Goal: Information Seeking & Learning: Check status

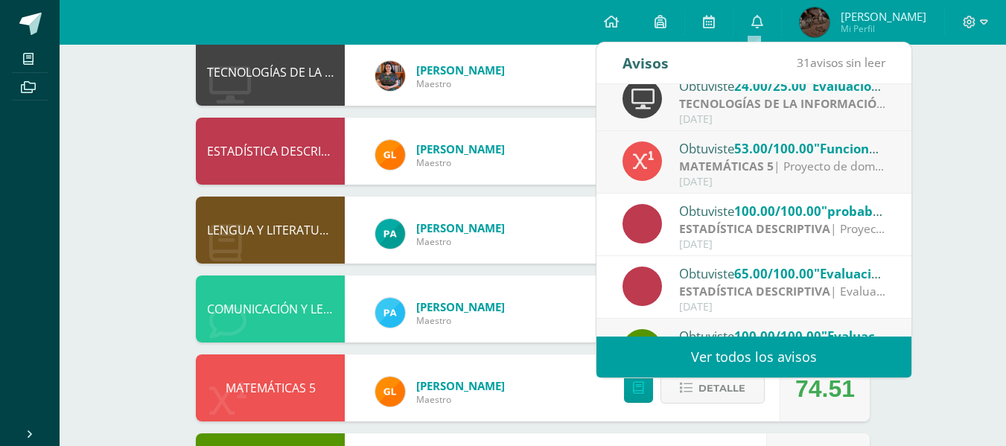
scroll to position [80, 0]
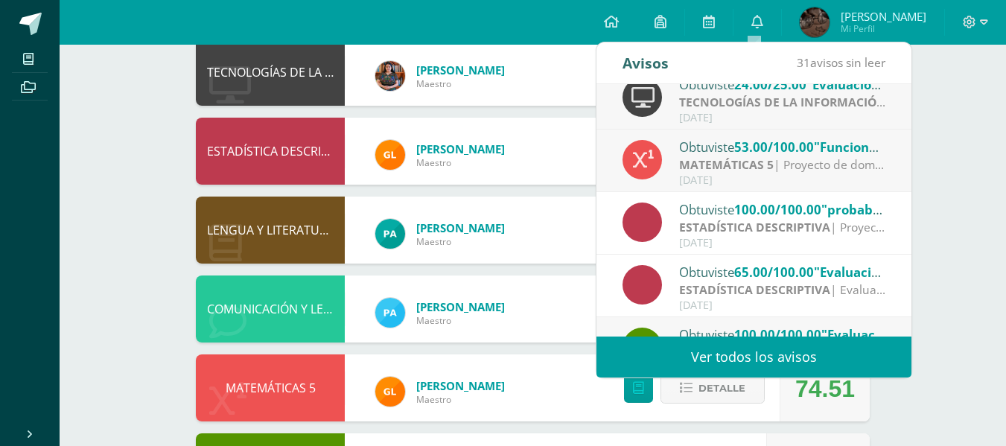
click at [893, 184] on div "Obtuviste 53.00/100.00 "Funciones" en MATEMÁTICAS 5 MATEMÁTICAS 5 | Proyecto de…" at bounding box center [753, 161] width 315 height 63
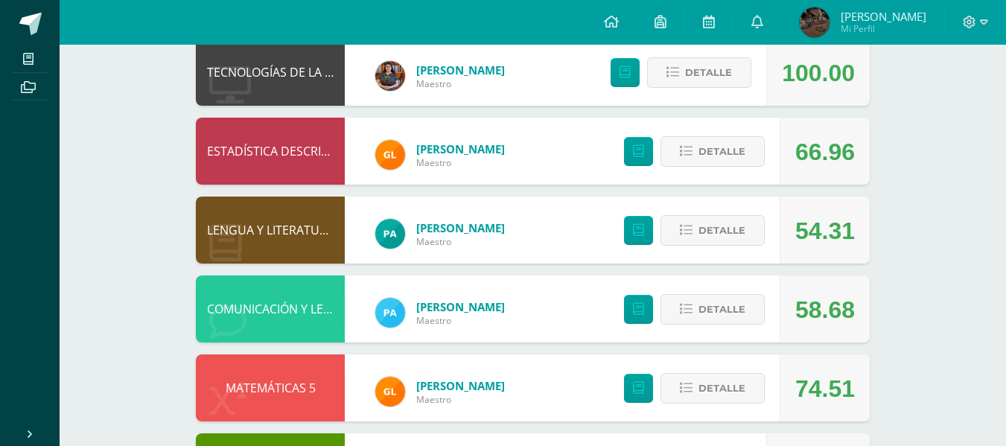
click at [981, 199] on div "6 [PERSON_NAME] [PERSON_NAME].c21 Punteos Actividades Trayectoria Contactos Pen…" at bounding box center [533, 226] width 946 height 924
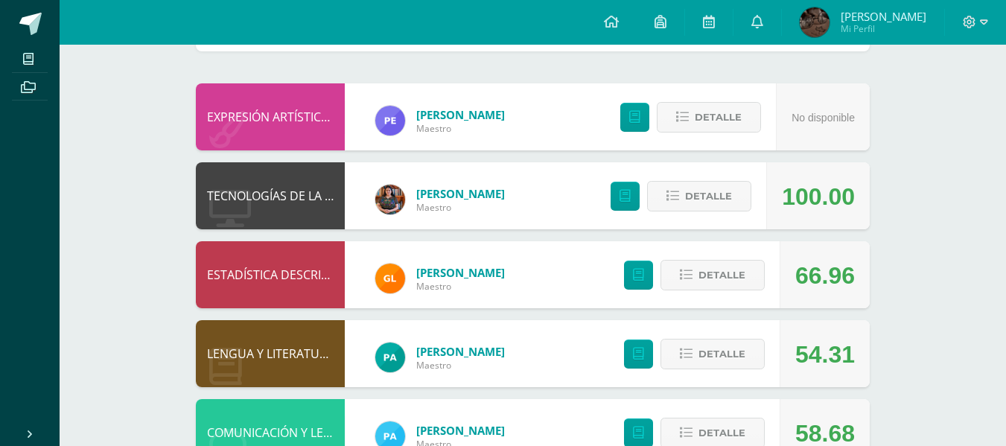
scroll to position [159, 0]
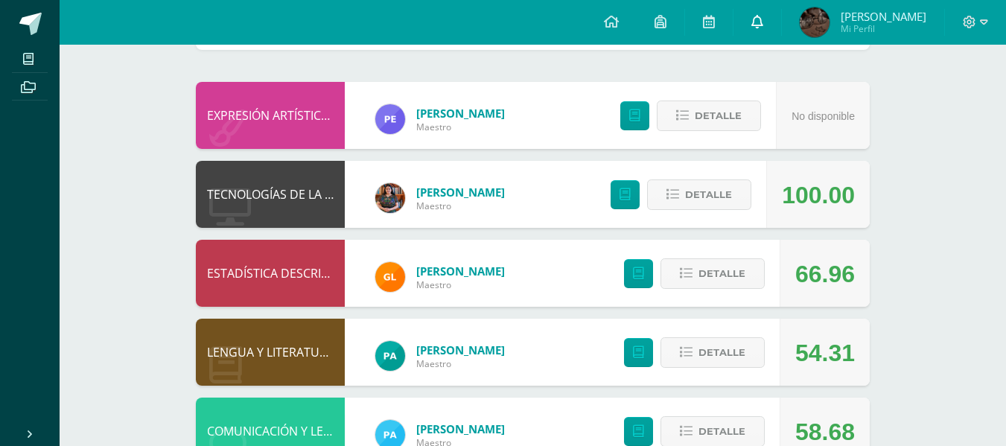
click at [751, 22] on icon at bounding box center [757, 21] width 12 height 13
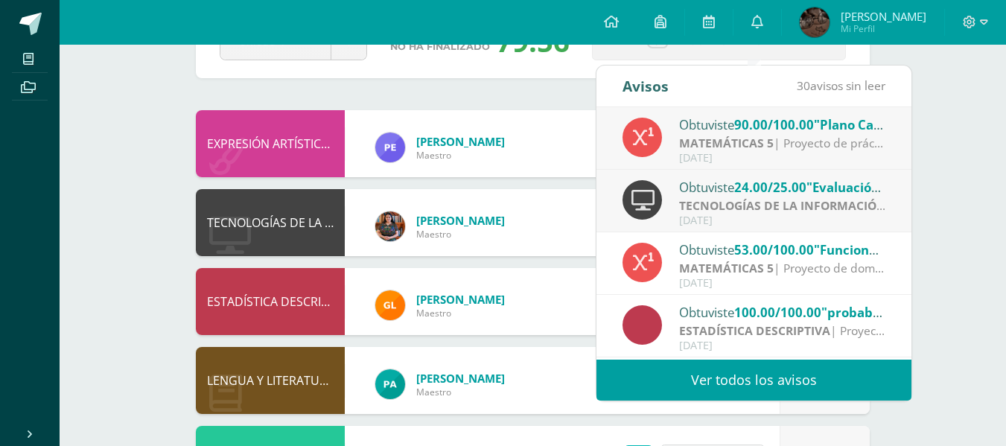
scroll to position [130, 0]
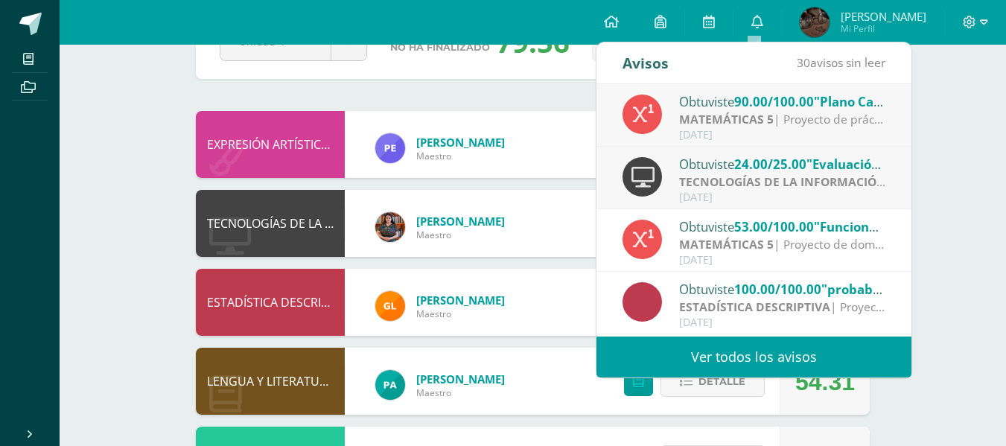
click at [930, 168] on div "6 [PERSON_NAME] [PERSON_NAME].c21 Punteos Actividades Trayectoria Contactos Pen…" at bounding box center [533, 377] width 946 height 924
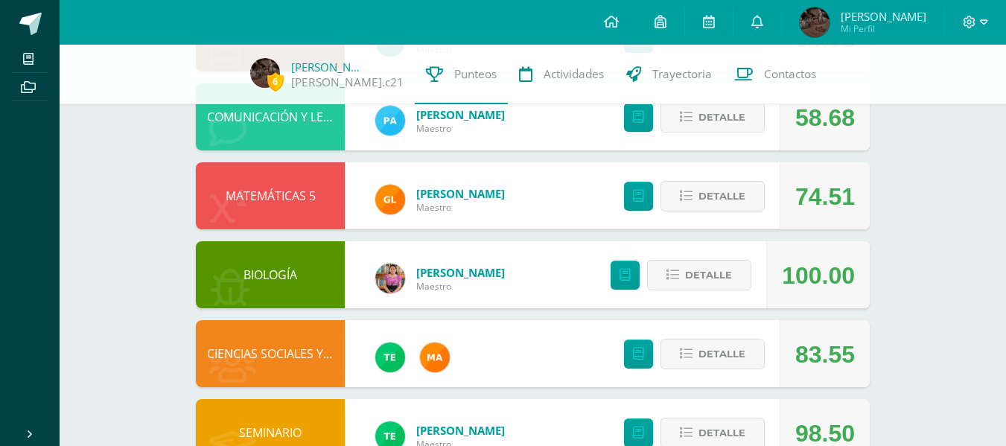
scroll to position [517, 0]
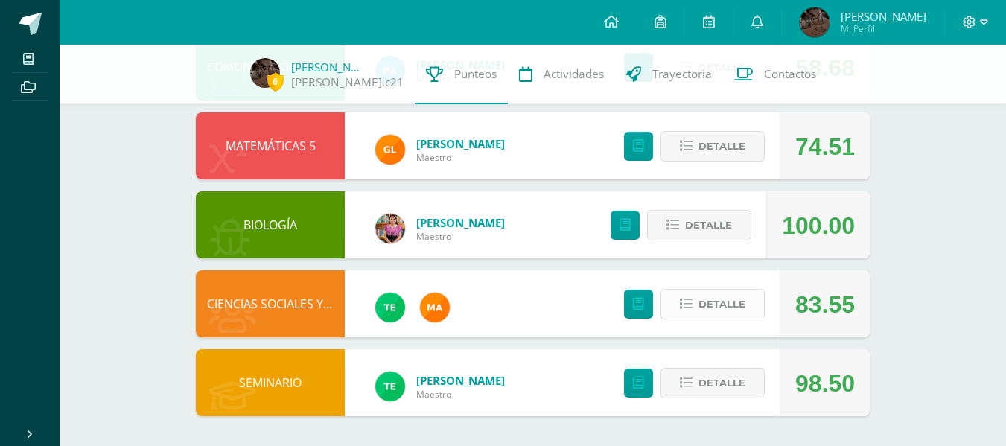
click at [681, 298] on icon at bounding box center [686, 304] width 13 height 13
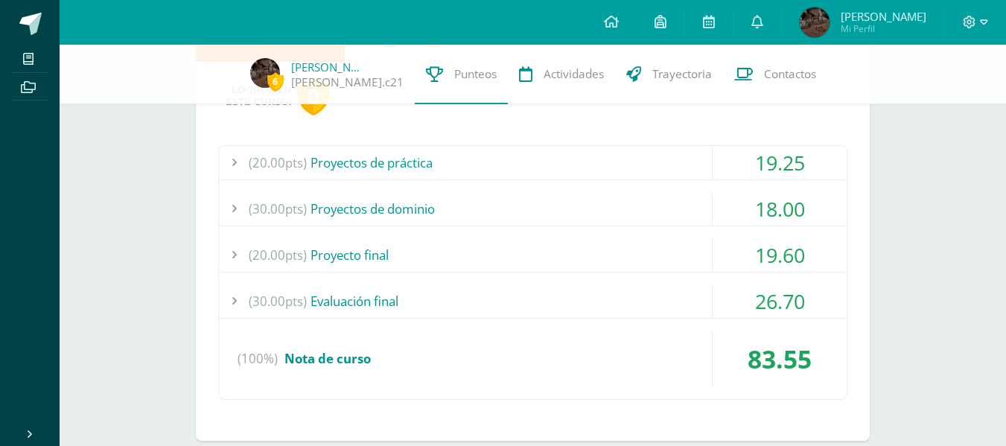
scroll to position [803, 0]
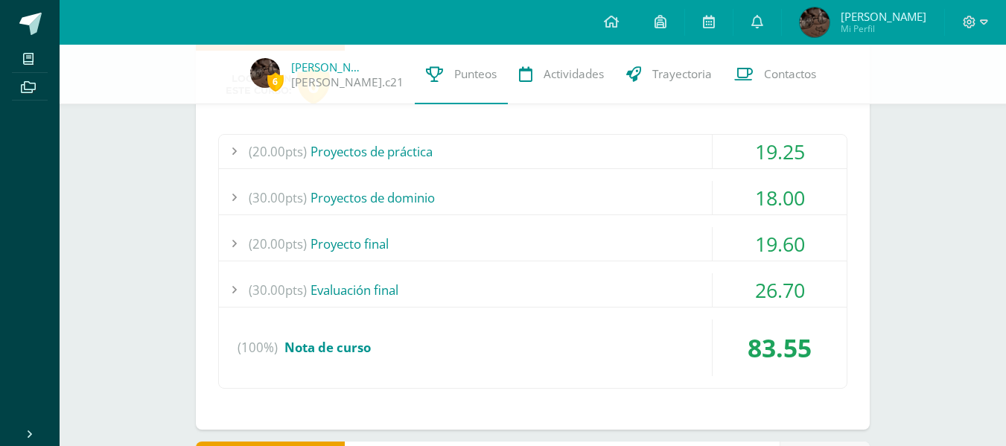
click at [399, 247] on div "(20.00pts) Proyecto final" at bounding box center [533, 244] width 628 height 34
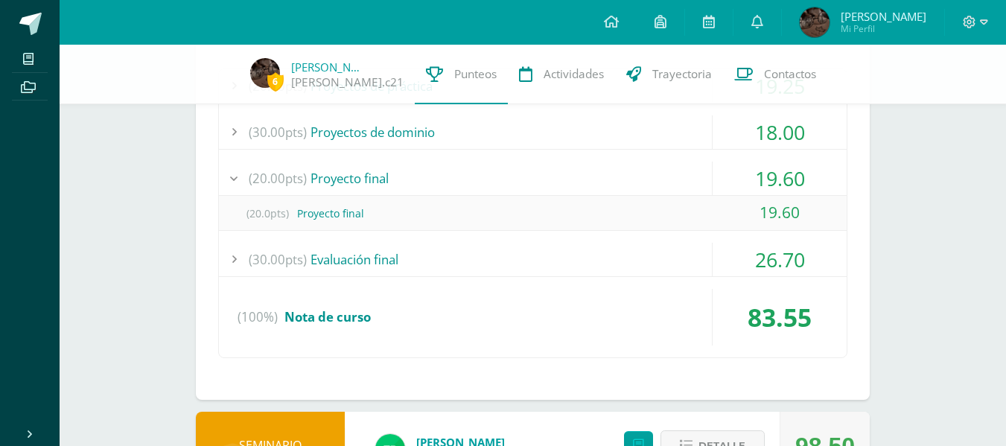
scroll to position [870, 0]
click at [363, 250] on div "(30.00pts) Evaluación final" at bounding box center [533, 258] width 628 height 34
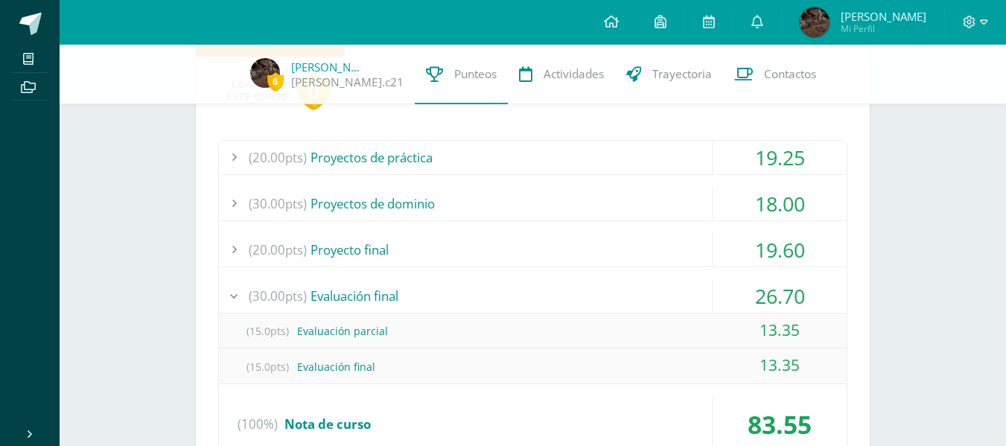
scroll to position [796, 0]
click at [370, 159] on div "(20.00pts) Proyectos de práctica" at bounding box center [533, 159] width 628 height 34
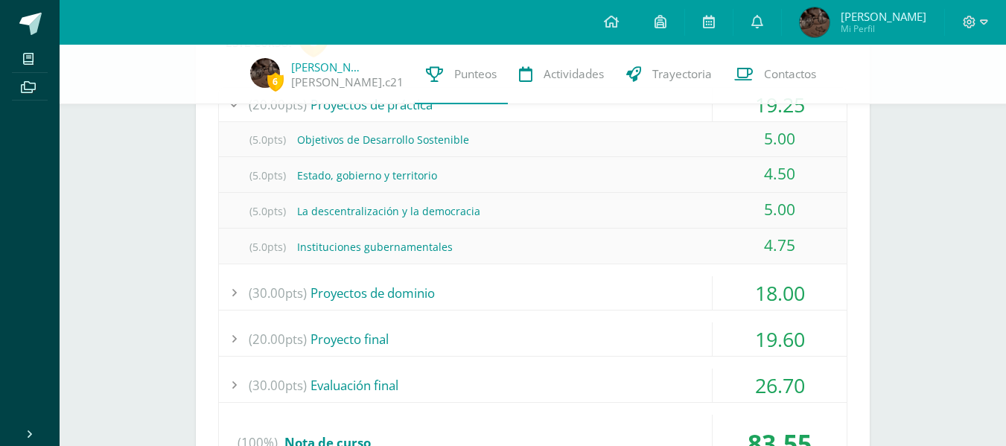
scroll to position [851, 0]
click at [340, 285] on div "(30.00pts) Proyectos de dominio" at bounding box center [533, 292] width 628 height 34
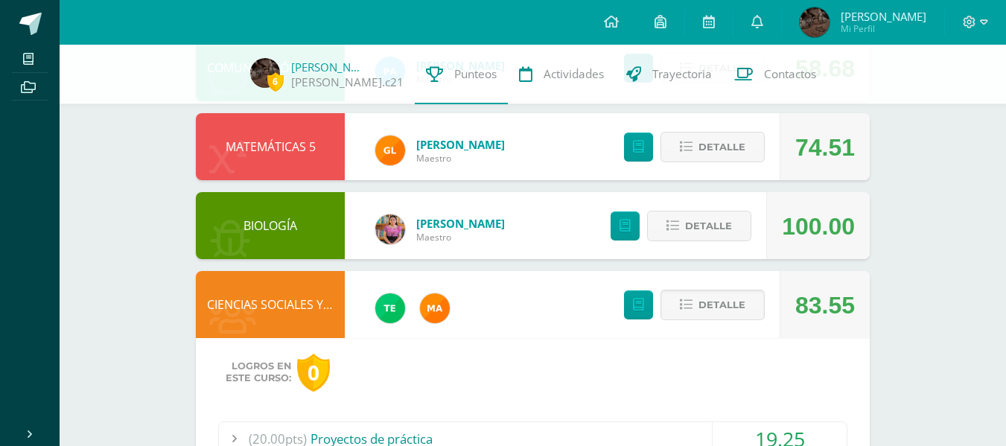
scroll to position [517, 0]
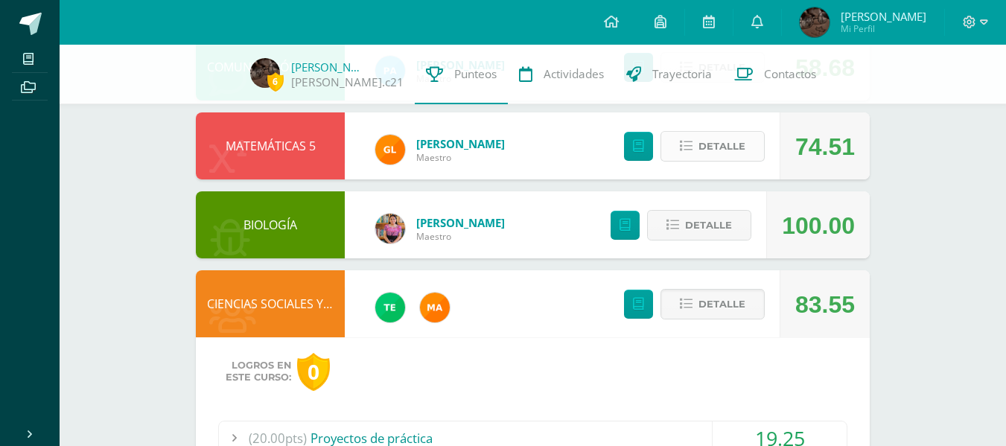
click at [680, 144] on button "Detalle" at bounding box center [712, 146] width 104 height 31
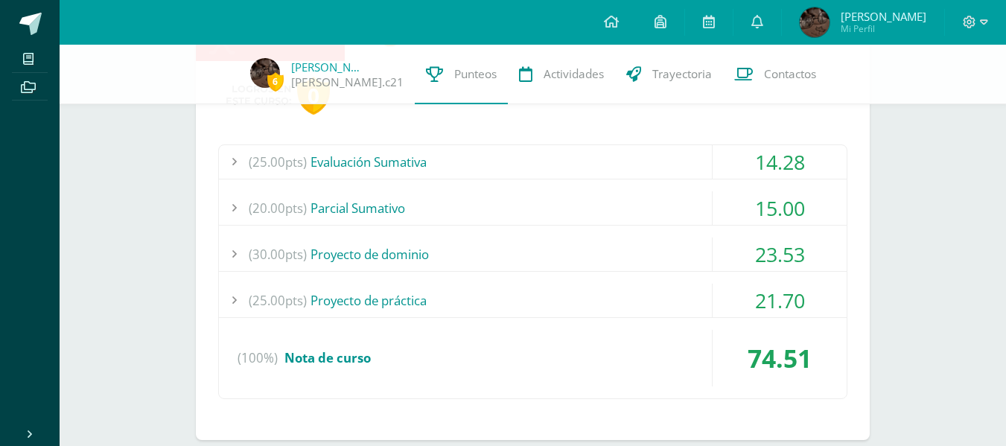
scroll to position [639, 0]
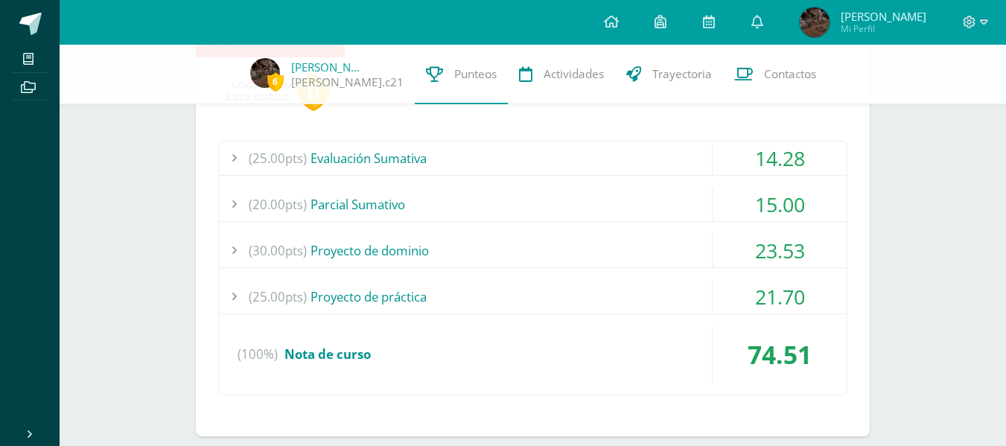
click at [407, 206] on div "(20.00pts) [GEOGRAPHIC_DATA]" at bounding box center [533, 205] width 628 height 34
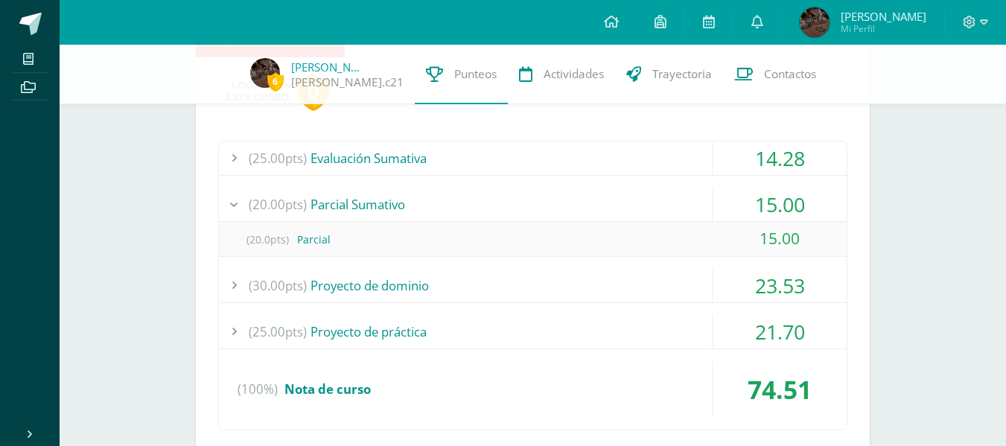
click at [404, 155] on div "(25.00pts) Evaluación Sumativa" at bounding box center [533, 158] width 628 height 34
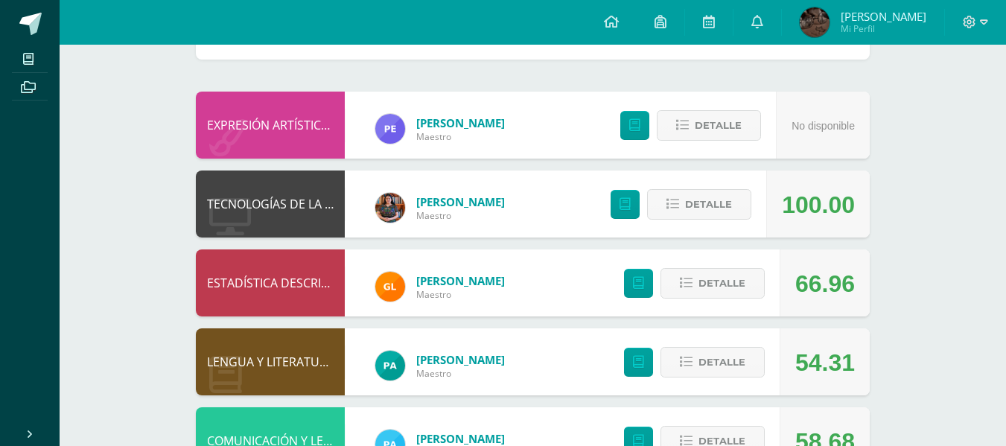
scroll to position [40, 0]
